Goal: Information Seeking & Learning: Learn about a topic

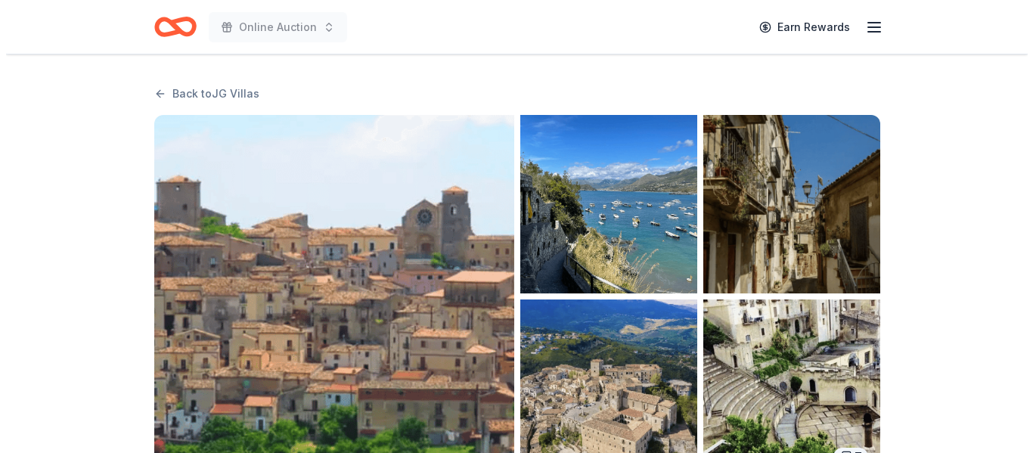
scroll to position [82, 0]
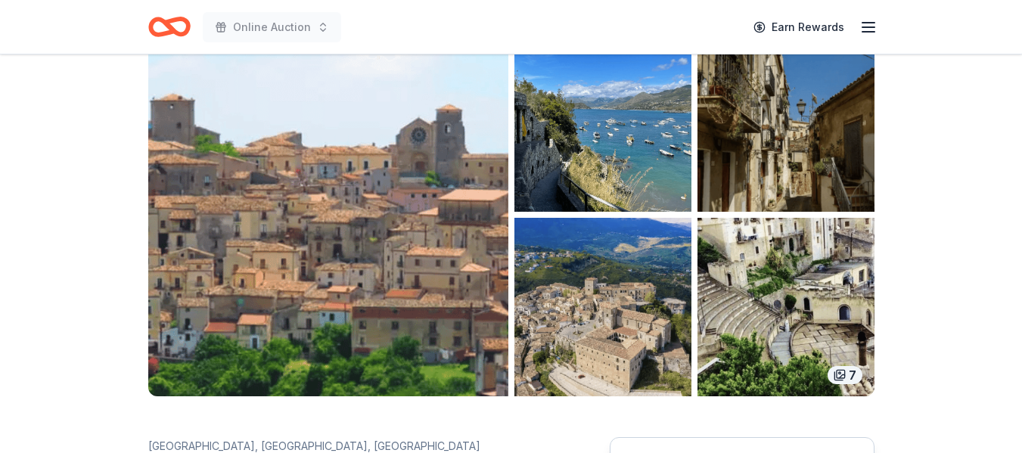
click at [393, 257] on img "button" at bounding box center [328, 214] width 360 height 363
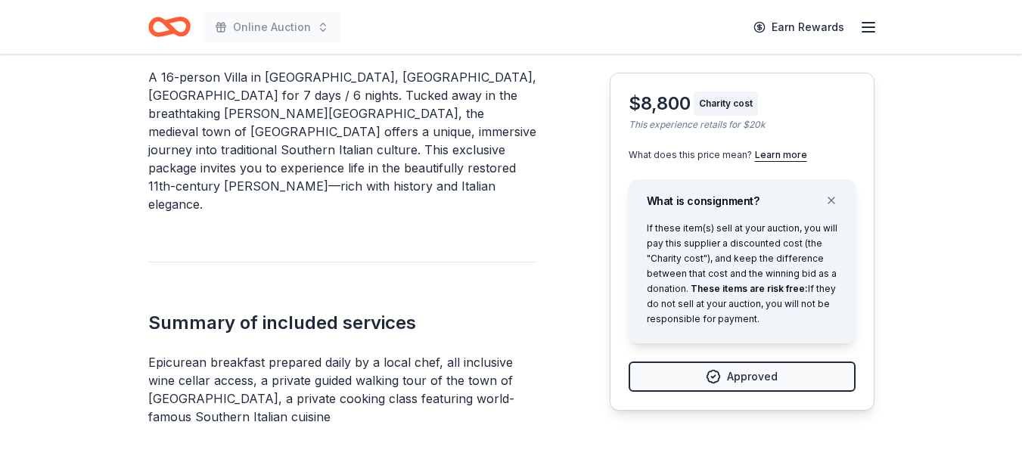
scroll to position [687, 0]
drag, startPoint x: 311, startPoint y: 356, endPoint x: 154, endPoint y: 305, distance: 165.5
click at [154, 354] on p "Epicurean breakfast prepared daily by a local chef, all inclusive wine cellar a…" at bounding box center [342, 390] width 389 height 73
drag, startPoint x: 148, startPoint y: 301, endPoint x: 277, endPoint y: 365, distance: 144.5
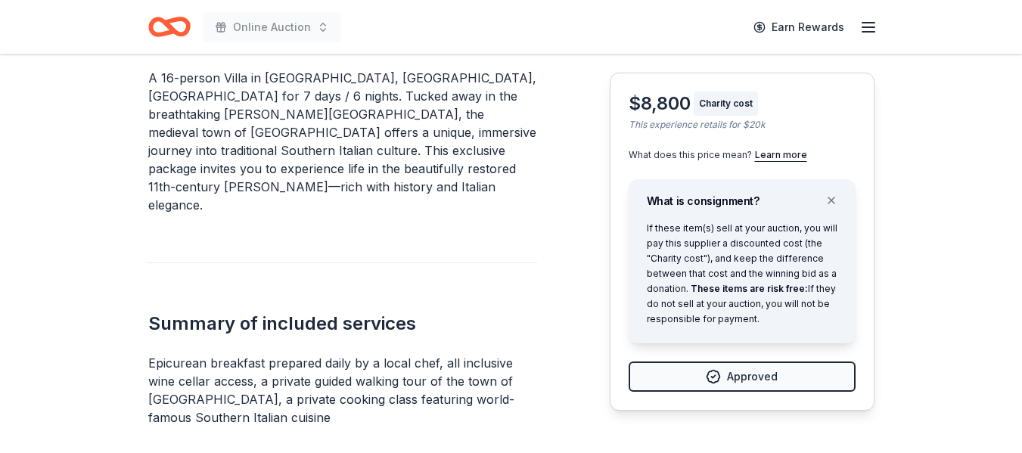
drag, startPoint x: 281, startPoint y: 364, endPoint x: 204, endPoint y: 350, distance: 78.4
click at [204, 354] on p "Epicurean breakfast prepared daily by a local chef, all inclusive wine cellar a…" at bounding box center [342, 390] width 389 height 73
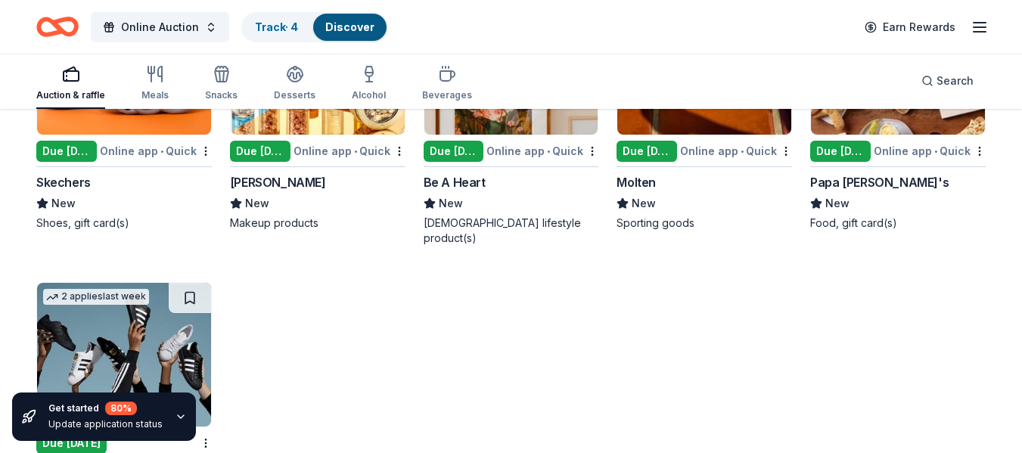
scroll to position [8504, 0]
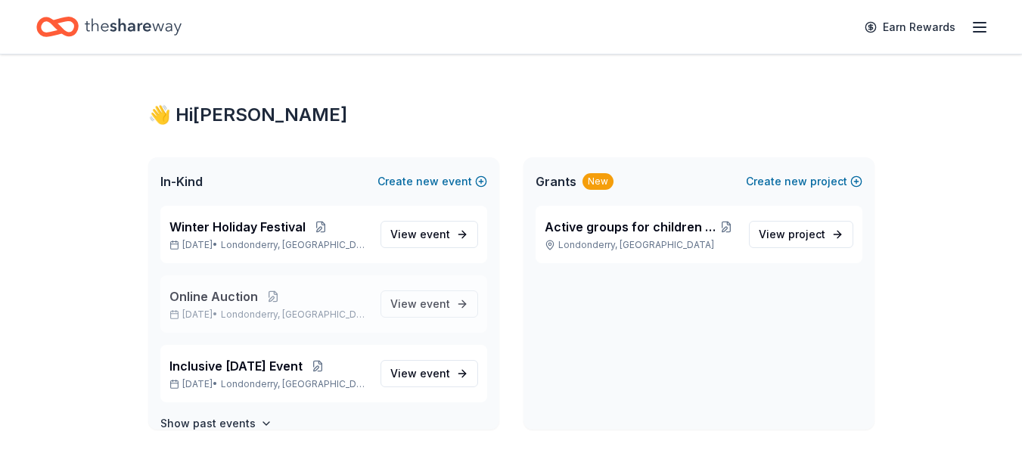
click at [210, 302] on span "Online Auction" at bounding box center [213, 296] width 89 height 18
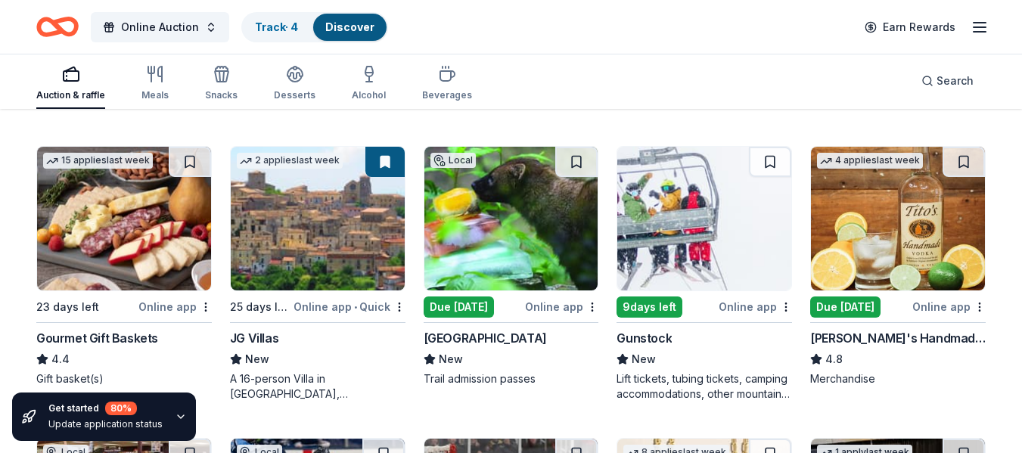
scroll to position [1889, 0]
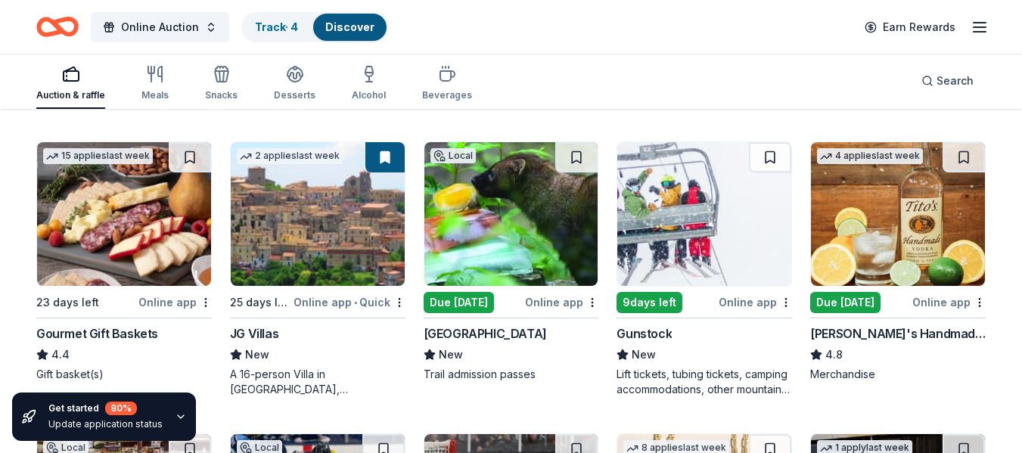
click at [272, 335] on div "JG Villas" at bounding box center [254, 334] width 48 height 18
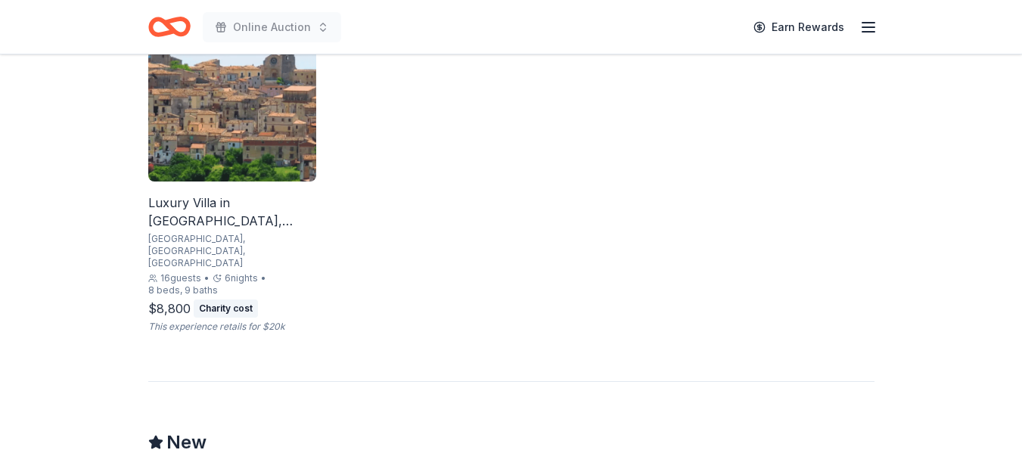
scroll to position [983, 0]
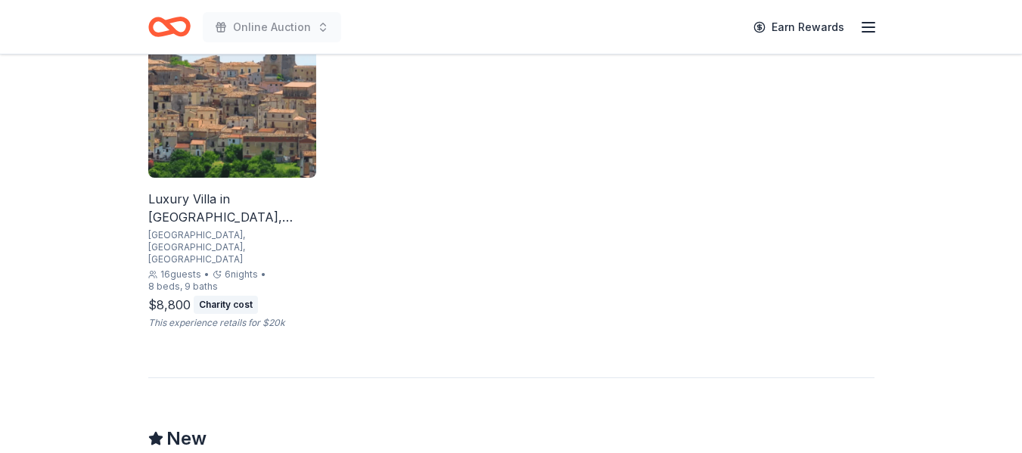
click at [232, 197] on div "Luxury Villa in [GEOGRAPHIC_DATA], [GEOGRAPHIC_DATA]" at bounding box center [232, 208] width 168 height 36
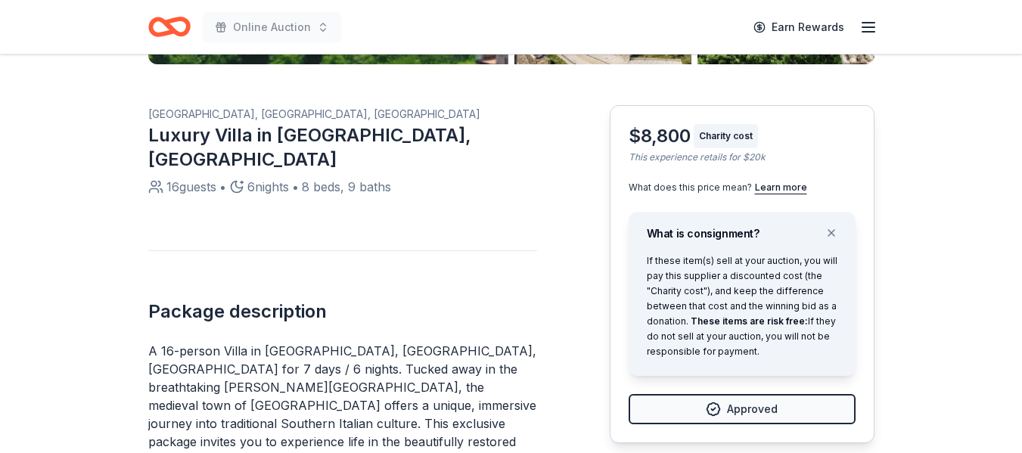
scroll to position [530, 0]
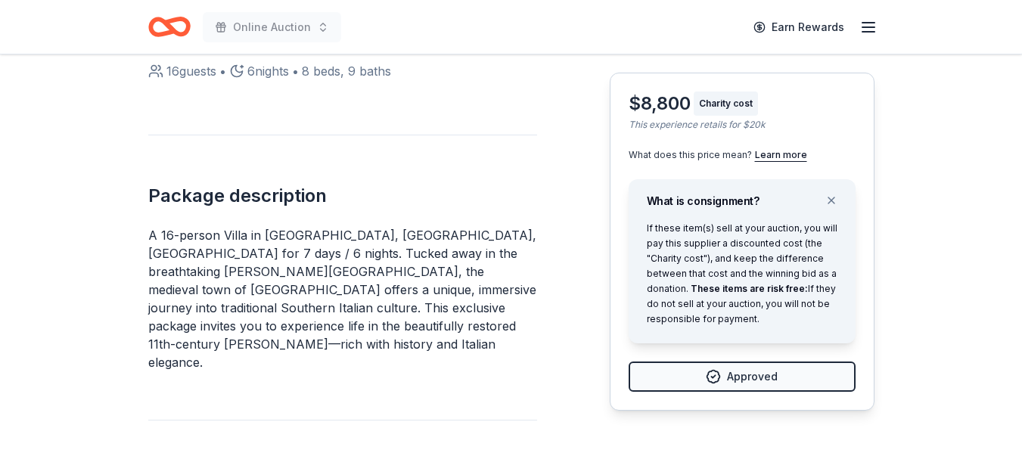
drag, startPoint x: 629, startPoint y: 123, endPoint x: 819, endPoint y: 119, distance: 189.9
click at [819, 119] on div "This experience retails for $20k" at bounding box center [742, 125] width 227 height 12
